Goal: Task Accomplishment & Management: Use online tool/utility

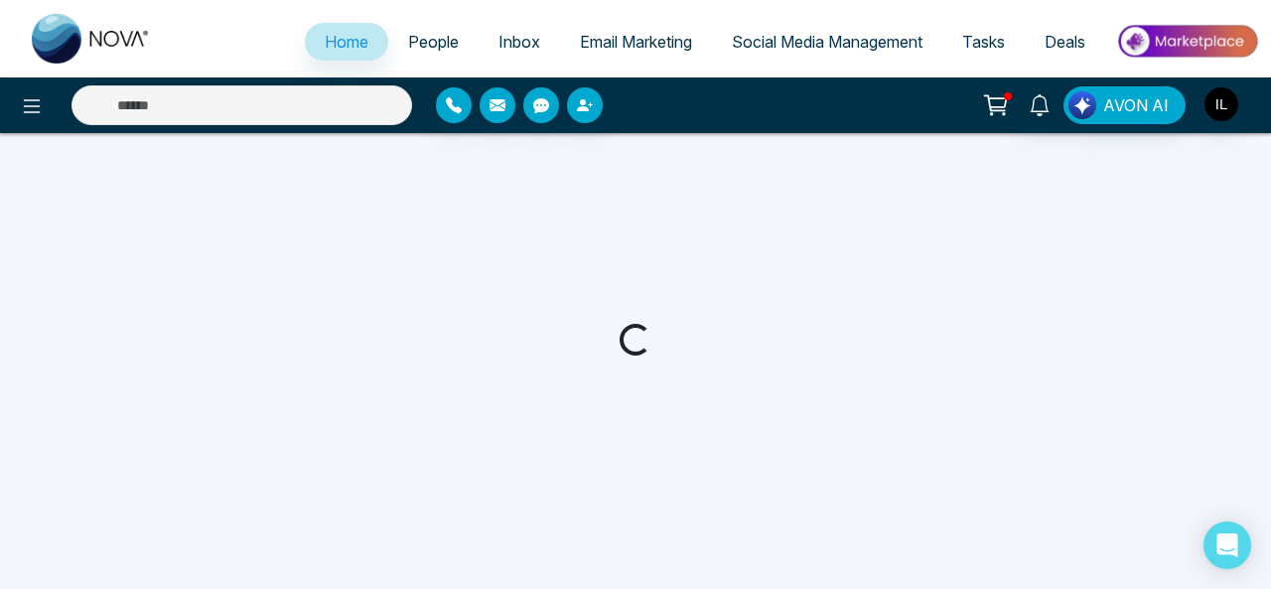
select select "*"
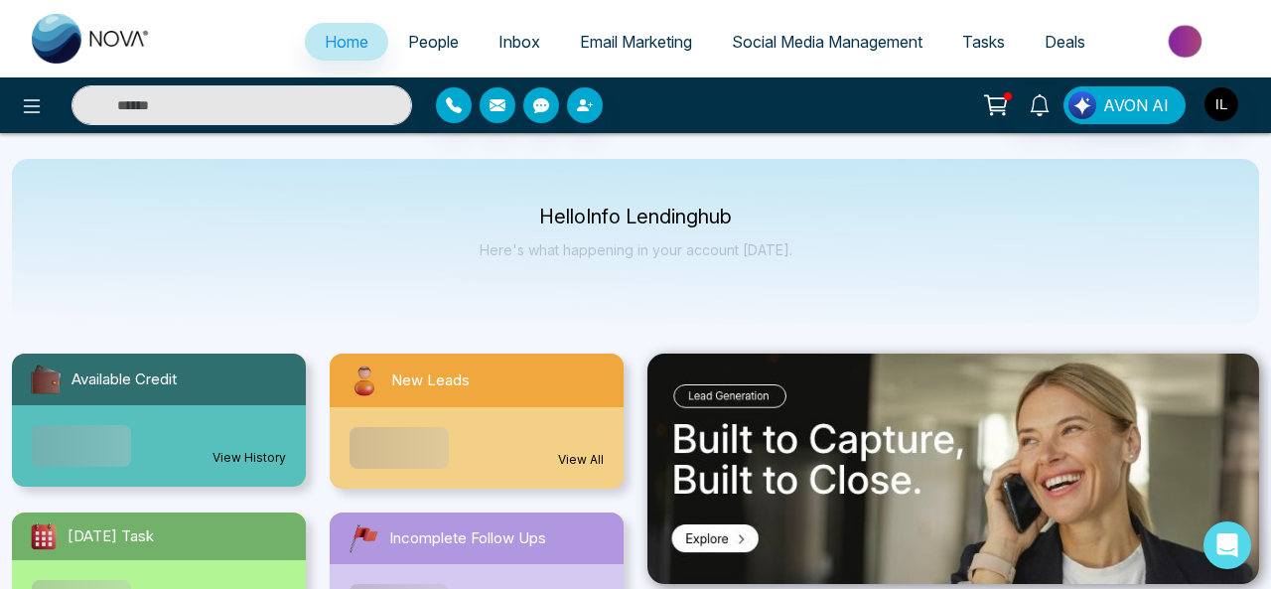
click at [826, 32] on span "Social Media Management" at bounding box center [827, 42] width 191 height 20
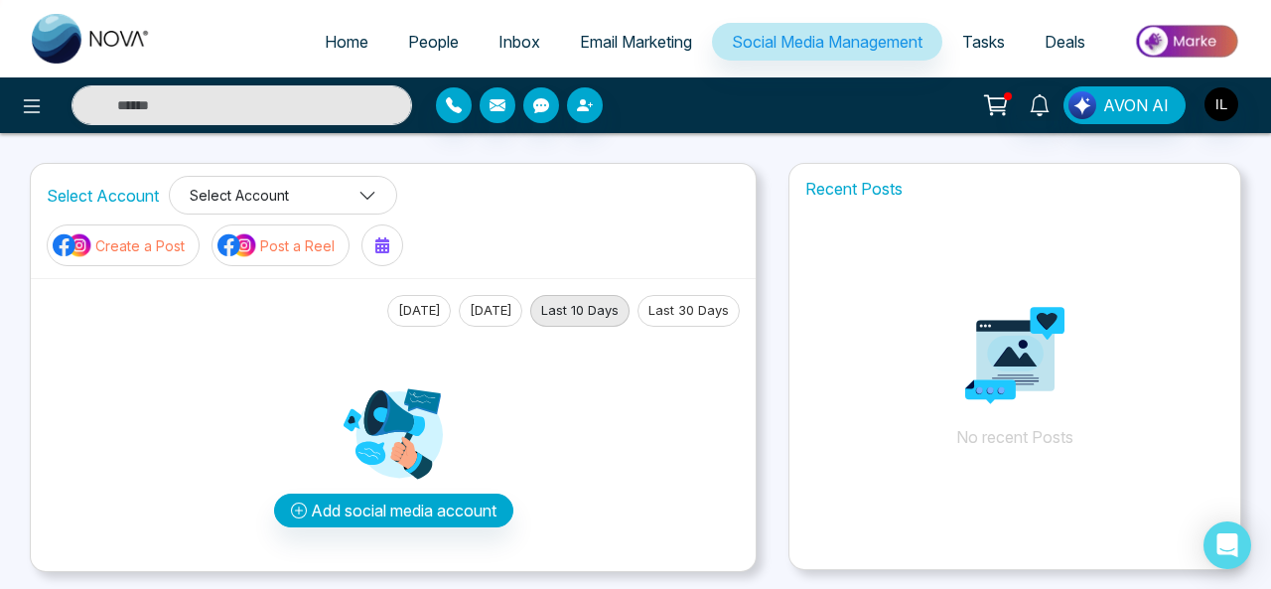
click at [285, 206] on button "Select Account" at bounding box center [283, 195] width 228 height 39
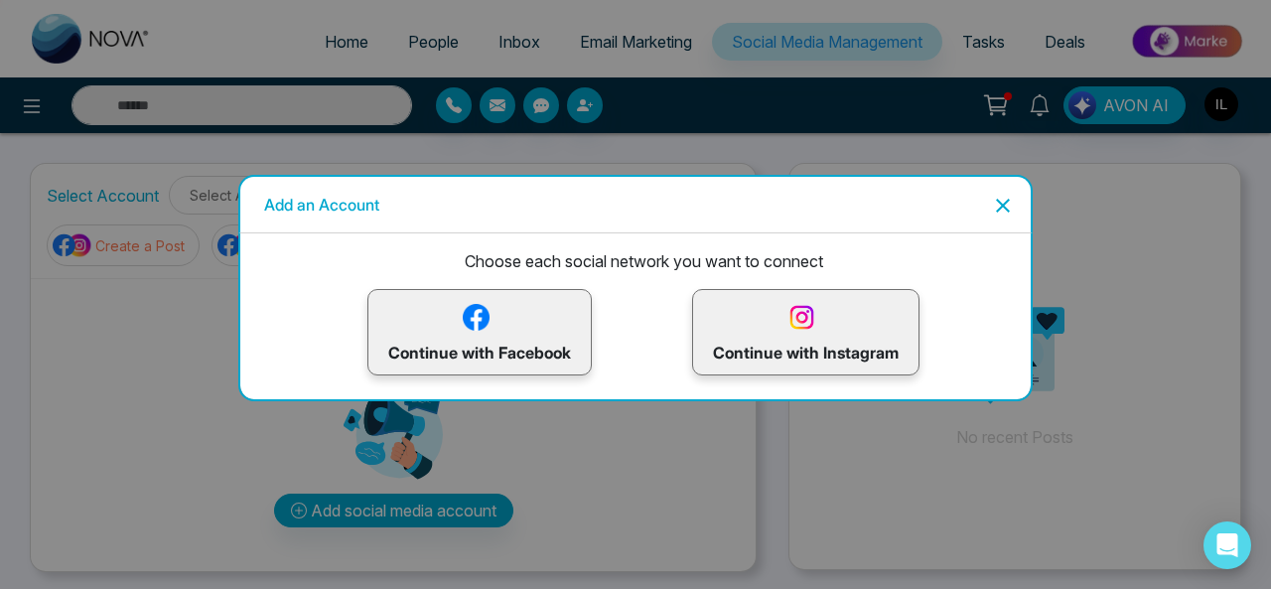
click at [467, 344] on p "Continue with Facebook" at bounding box center [479, 332] width 183 height 65
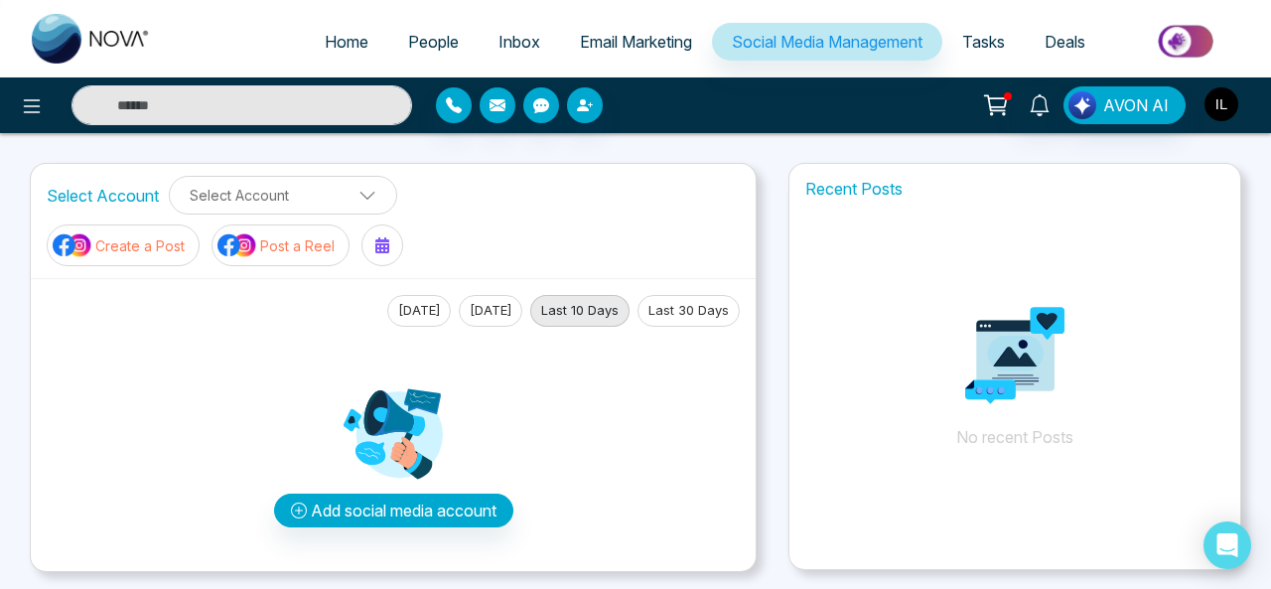
click at [1223, 106] on img "button" at bounding box center [1221, 104] width 34 height 34
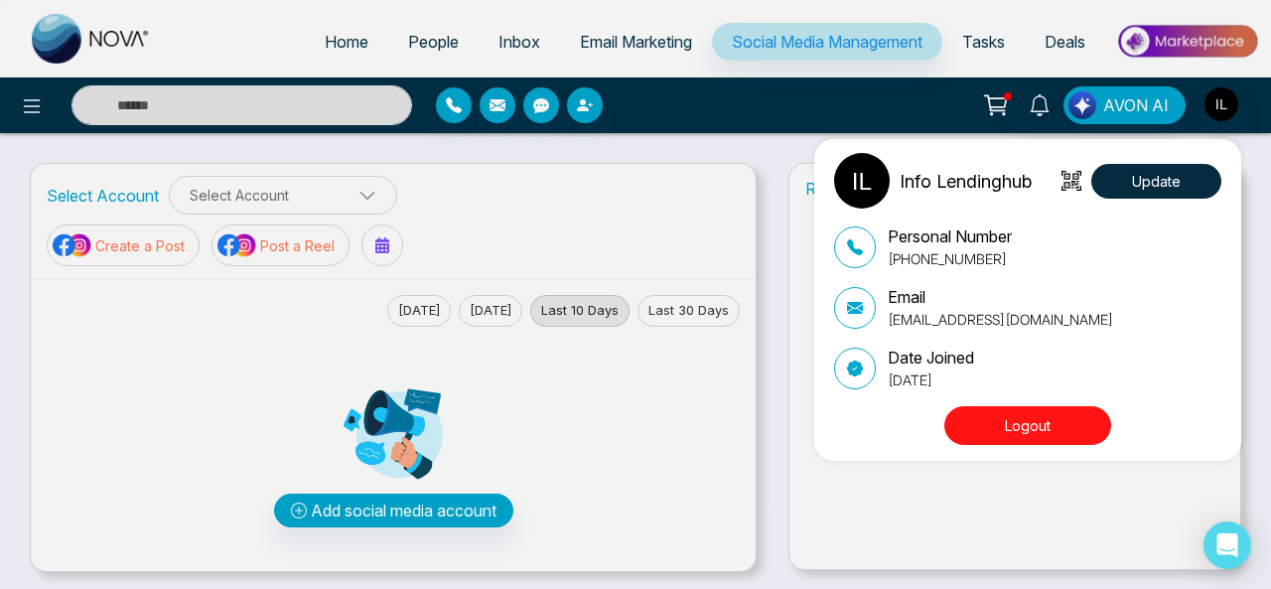
click at [1049, 431] on button "Logout" at bounding box center [1027, 425] width 167 height 39
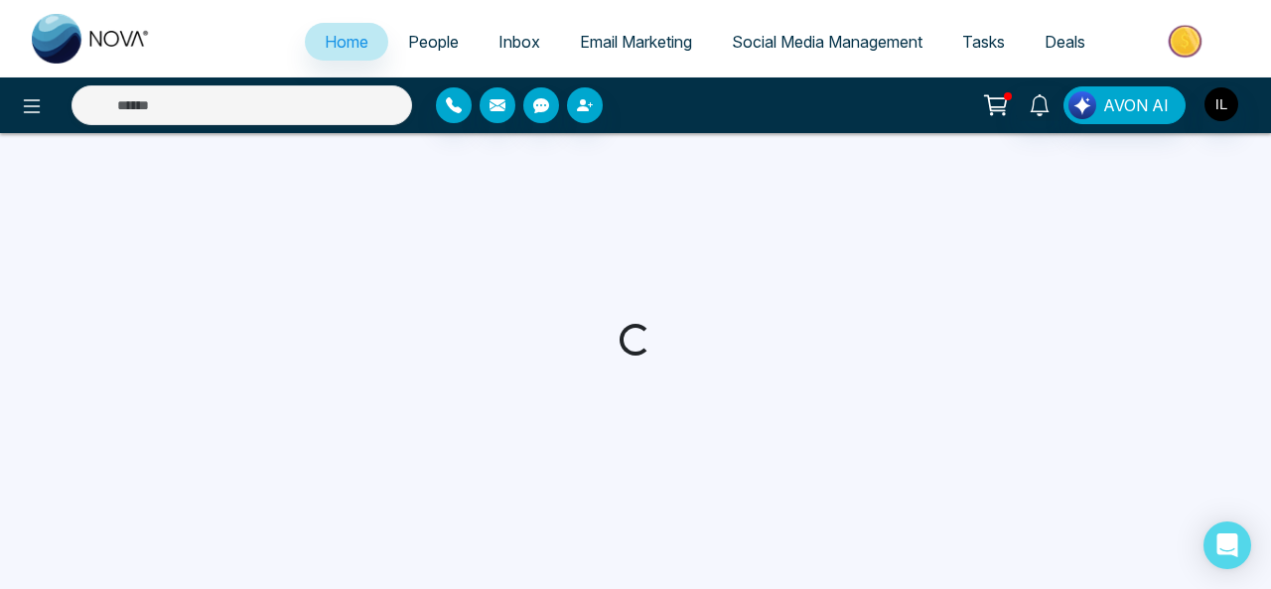
select select "*"
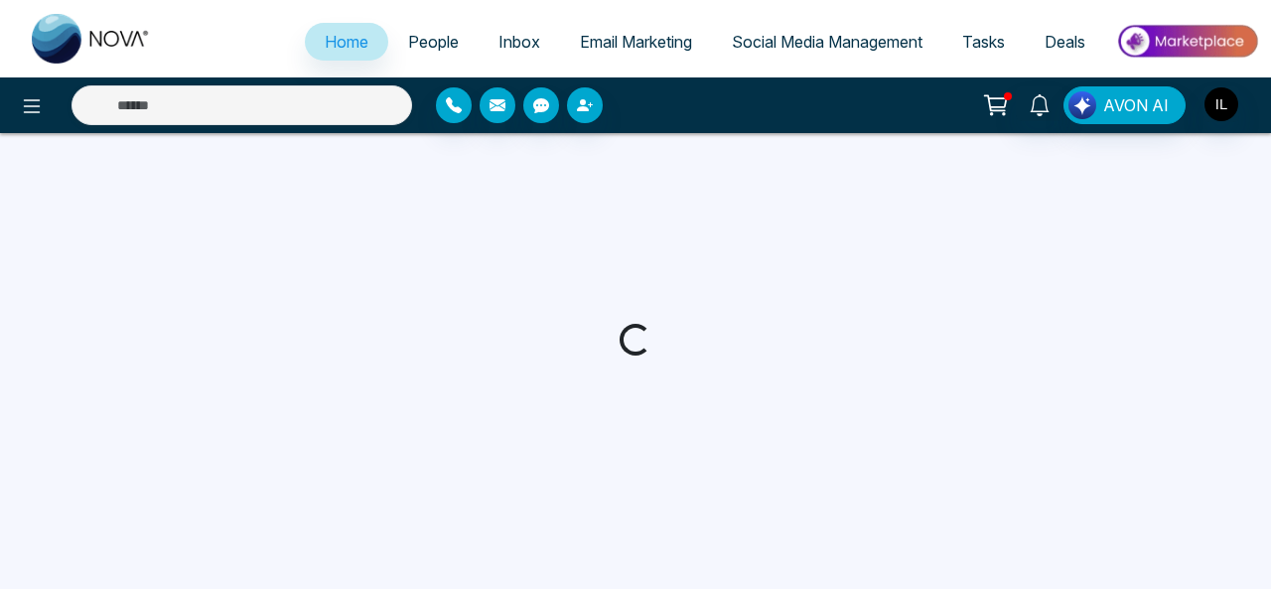
select select "*"
